Goal: Navigation & Orientation: Find specific page/section

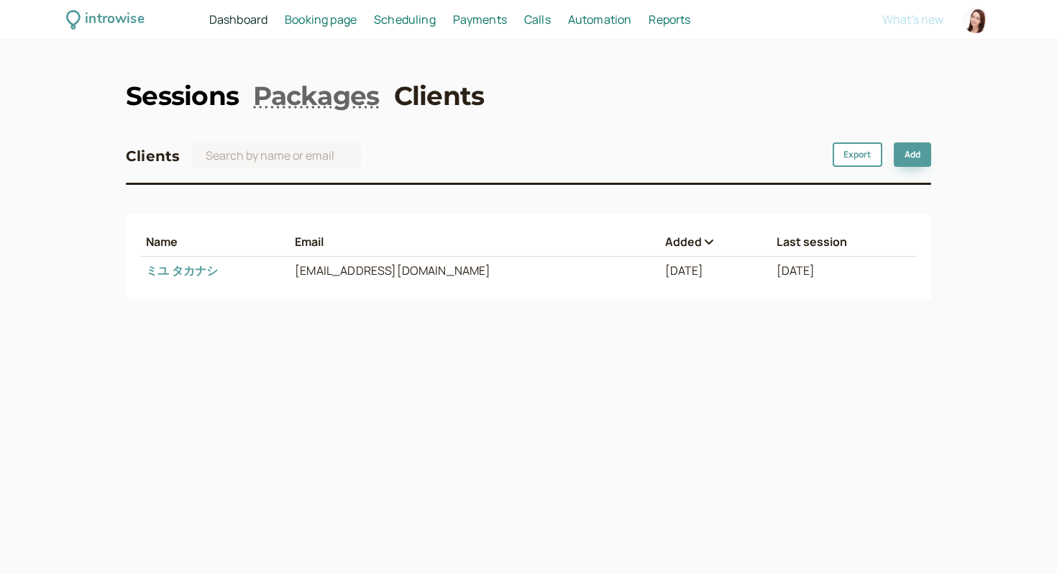
click at [218, 94] on link "Sessions" at bounding box center [182, 96] width 113 height 36
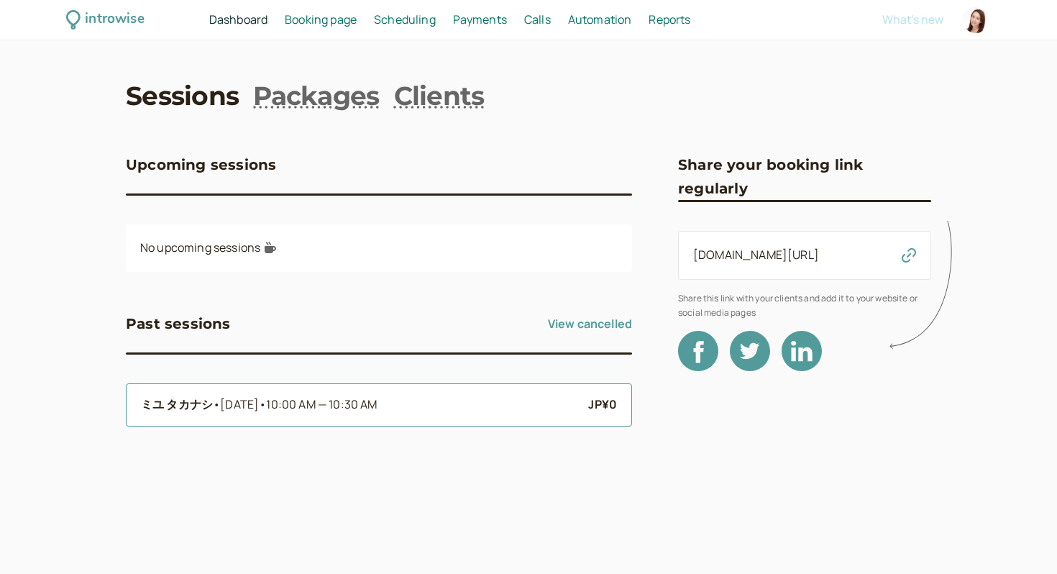
click at [368, 416] on li "[PERSON_NAME] • [DATE] • 10:00 AM — 10:30 AM JP¥0" at bounding box center [379, 404] width 506 height 43
click at [367, 401] on span "10:00 AM — 10:30 AM" at bounding box center [321, 404] width 111 height 16
